Goal: Find specific page/section: Find specific page/section

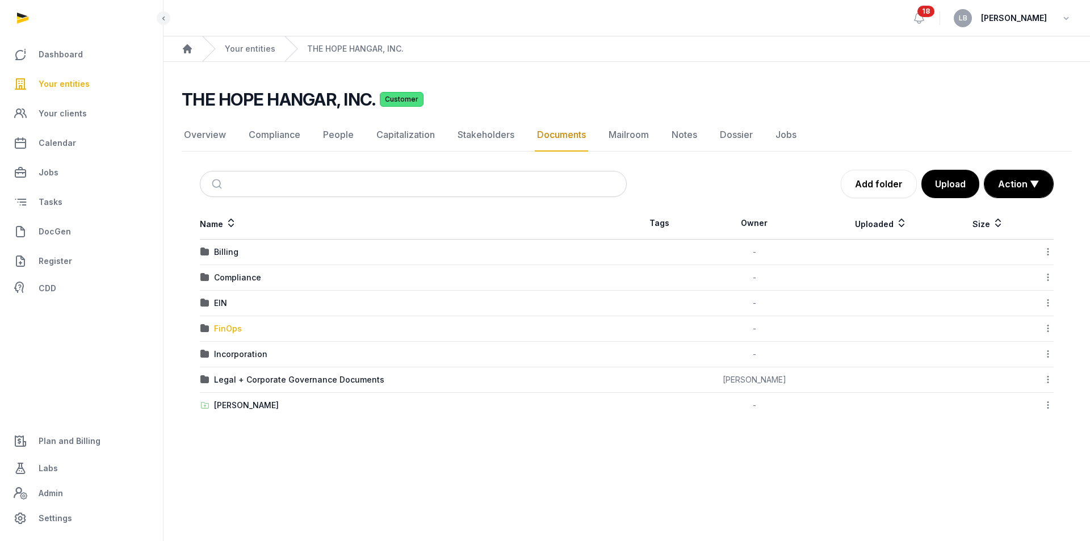
click at [224, 333] on div "FinOps" at bounding box center [228, 328] width 28 height 11
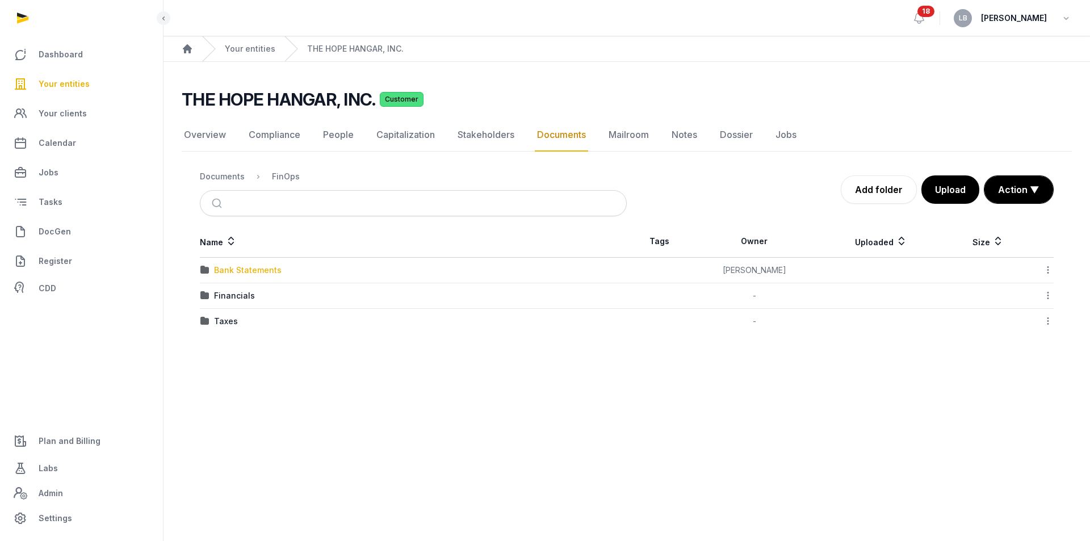
click at [246, 271] on div "Bank Statements" at bounding box center [248, 269] width 68 height 11
click at [295, 299] on div "Bank Statements (2025)" at bounding box center [261, 295] width 95 height 11
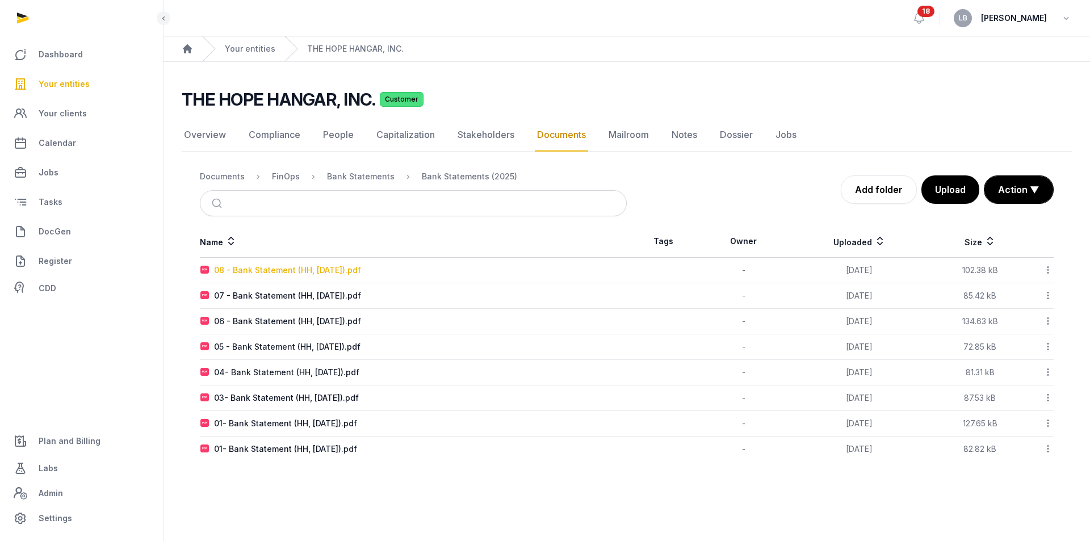
click at [280, 272] on div "08 - Bank Statement (HH, August 2025).pdf" at bounding box center [287, 269] width 147 height 11
